Goal: Navigation & Orientation: Find specific page/section

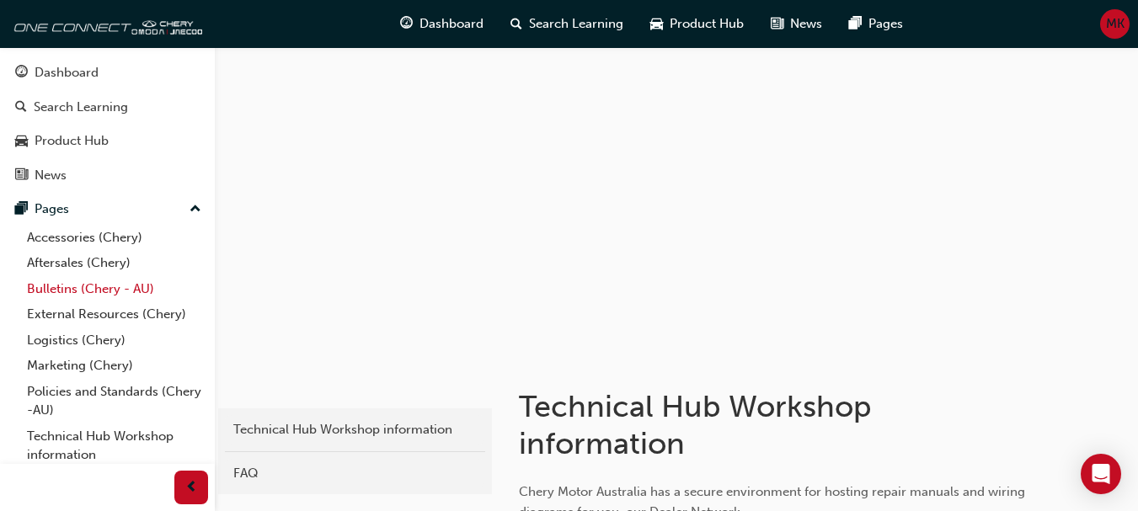
click at [87, 292] on link "Bulletins (Chery - AU)" at bounding box center [114, 289] width 188 height 26
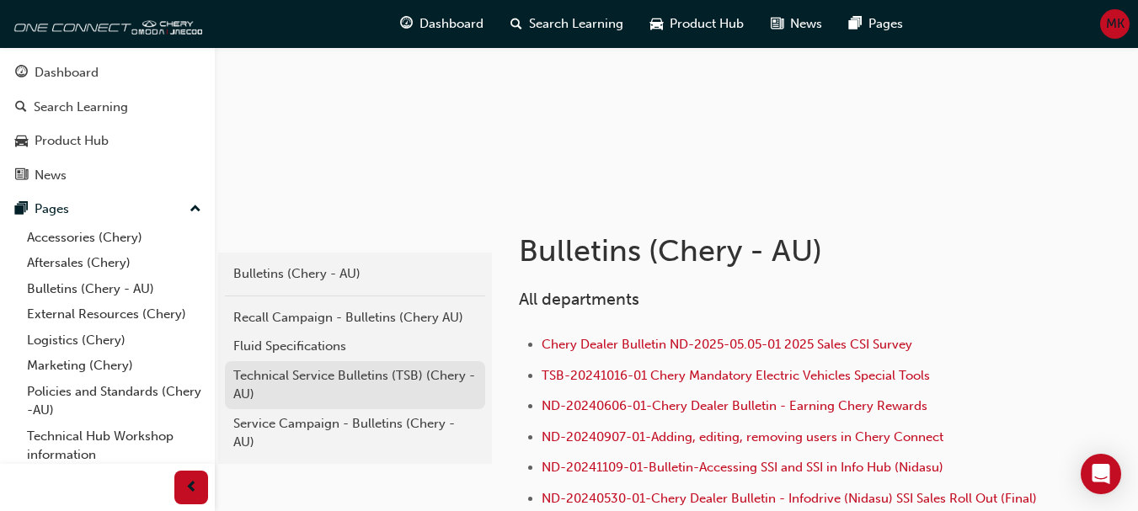
scroll to position [168, 0]
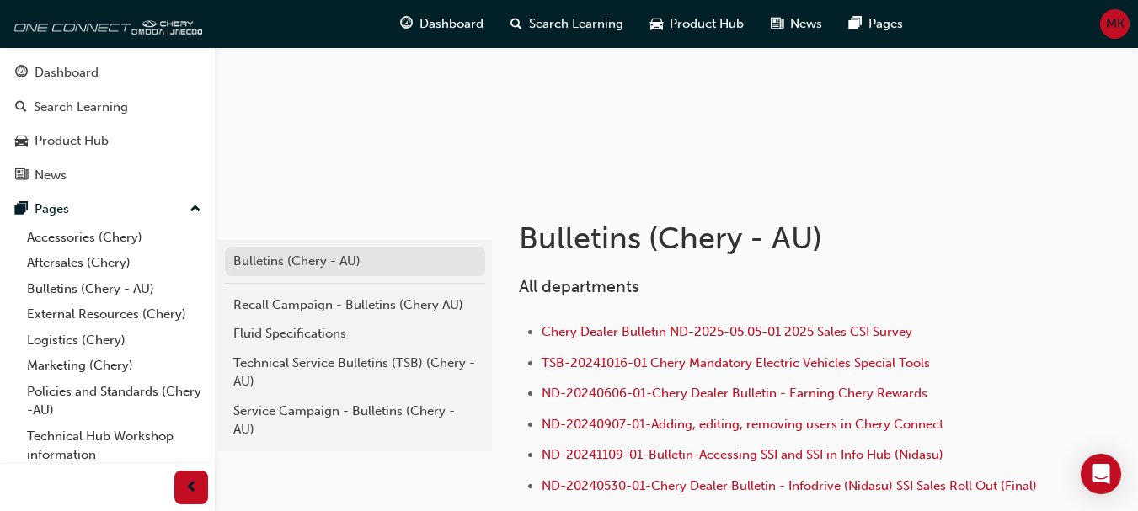
click at [293, 263] on div "Bulletins (Chery - AU)" at bounding box center [354, 261] width 243 height 19
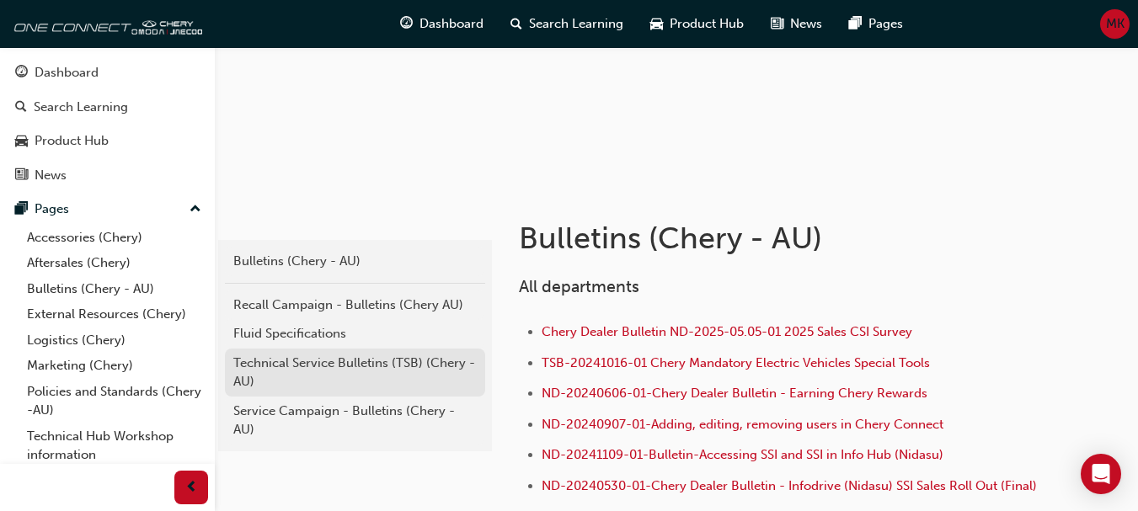
click at [384, 357] on div "Technical Service Bulletins (TSB) (Chery - AU)" at bounding box center [354, 373] width 243 height 38
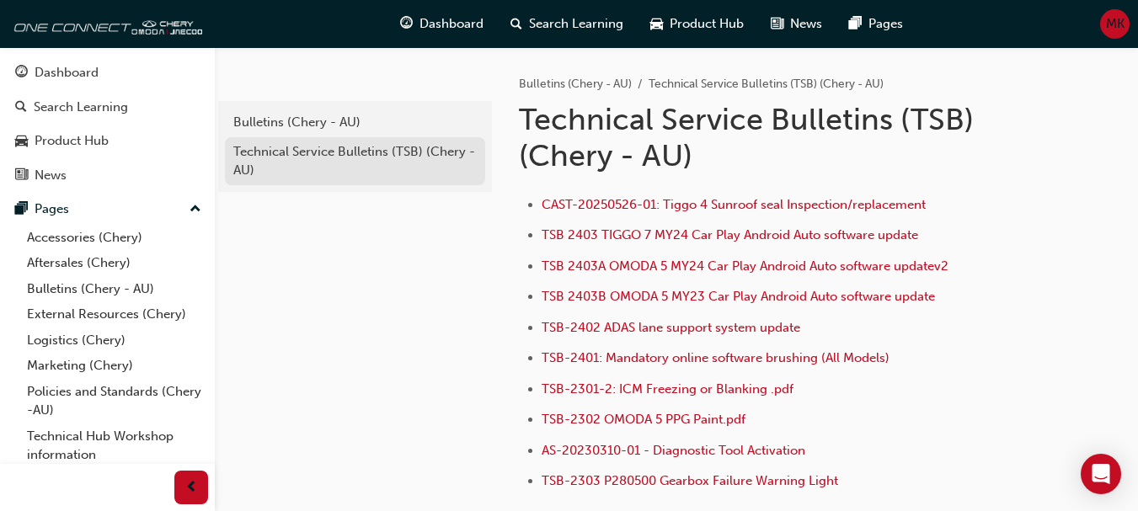
click at [323, 143] on div "Technical Service Bulletins (TSB) (Chery - AU)" at bounding box center [354, 161] width 243 height 38
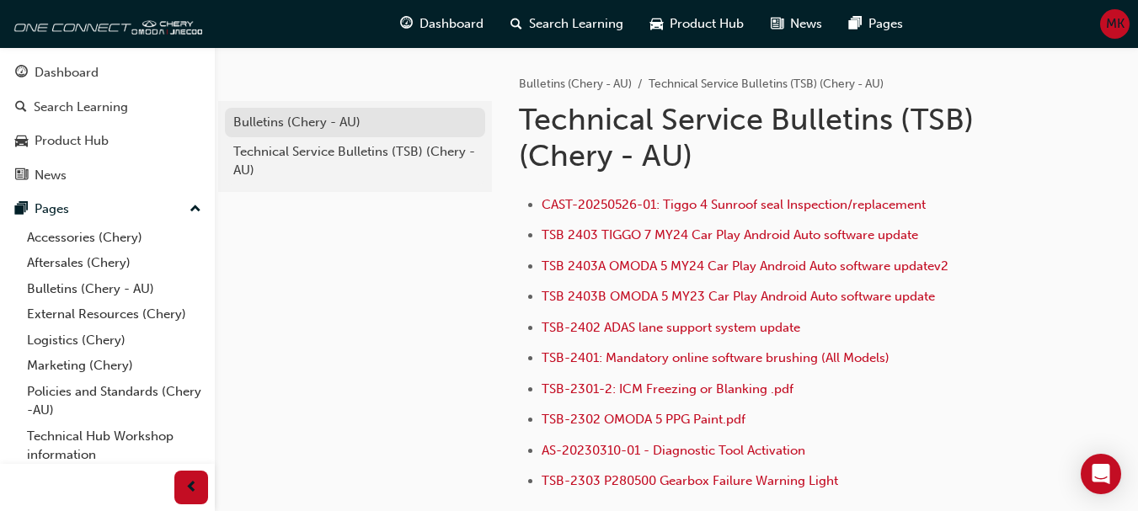
click at [320, 126] on div "Bulletins (Chery - AU)" at bounding box center [354, 122] width 243 height 19
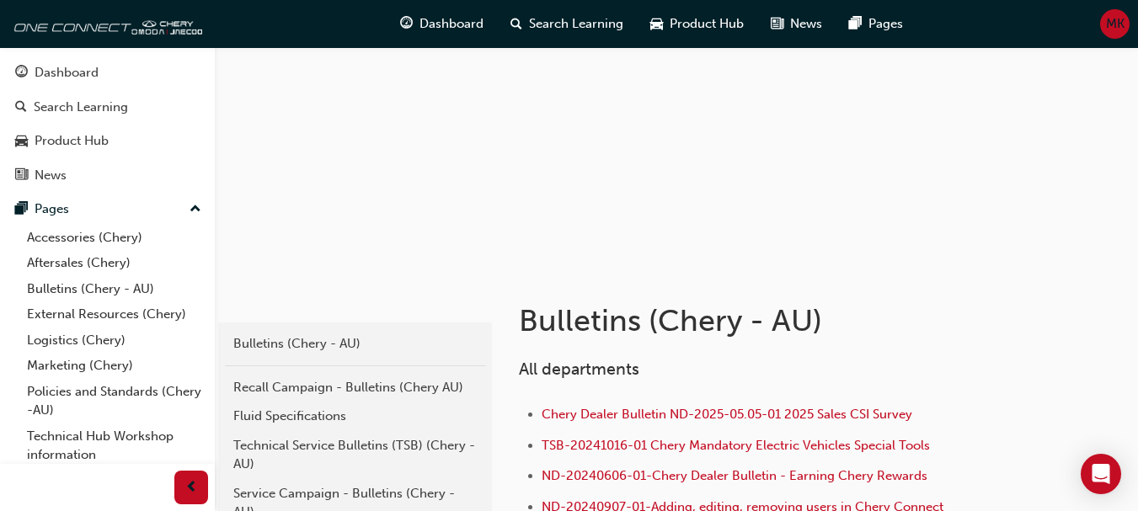
scroll to position [337, 0]
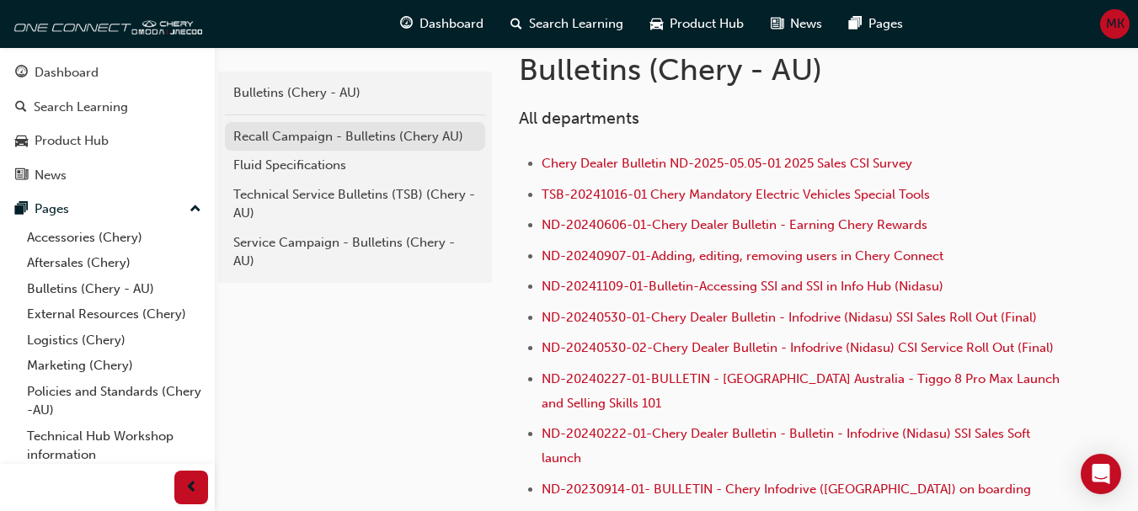
click at [287, 144] on div "Recall Campaign - Bulletins (Chery AU)" at bounding box center [354, 136] width 243 height 19
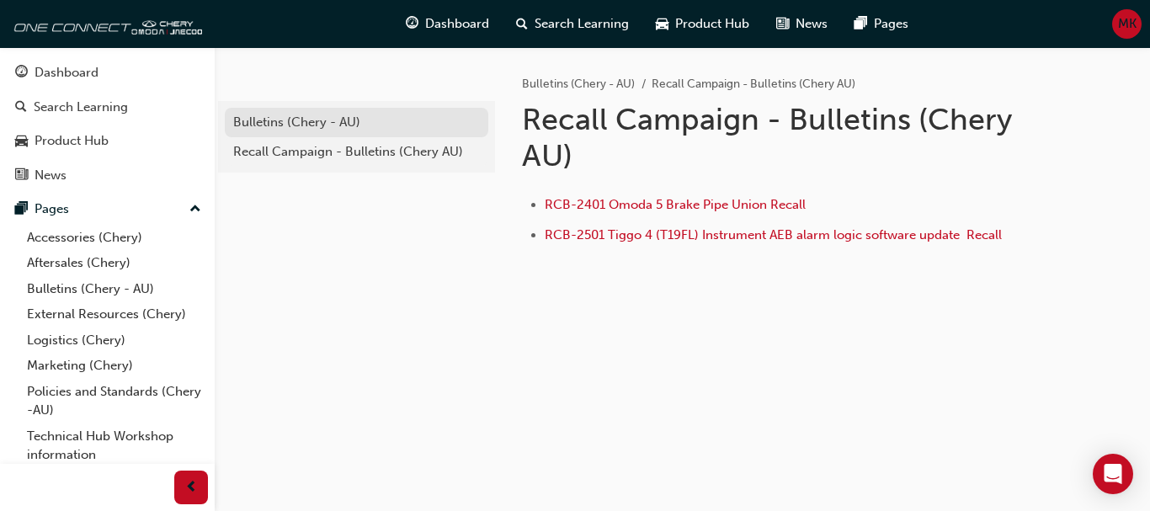
click at [307, 120] on div "Bulletins (Chery - AU)" at bounding box center [356, 122] width 247 height 19
